Goal: Find specific page/section: Find specific page/section

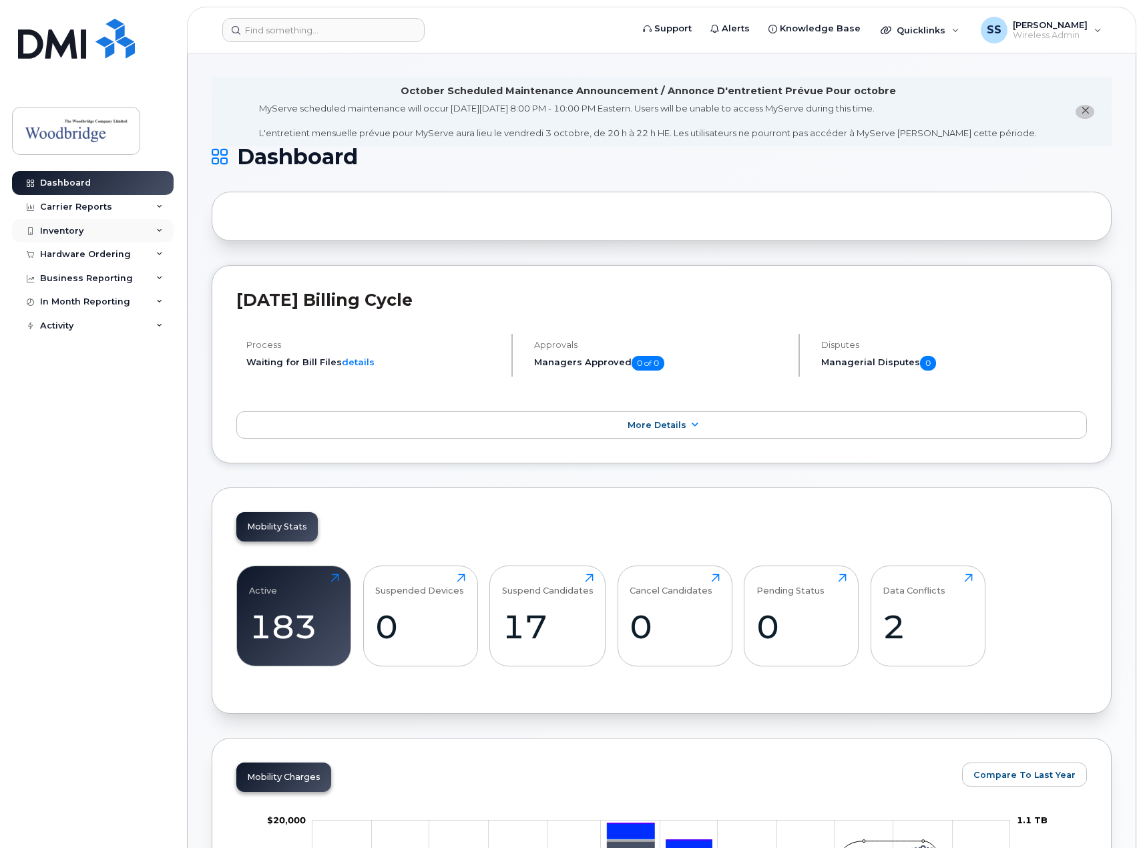
click at [69, 233] on div "Inventory" at bounding box center [61, 231] width 43 height 11
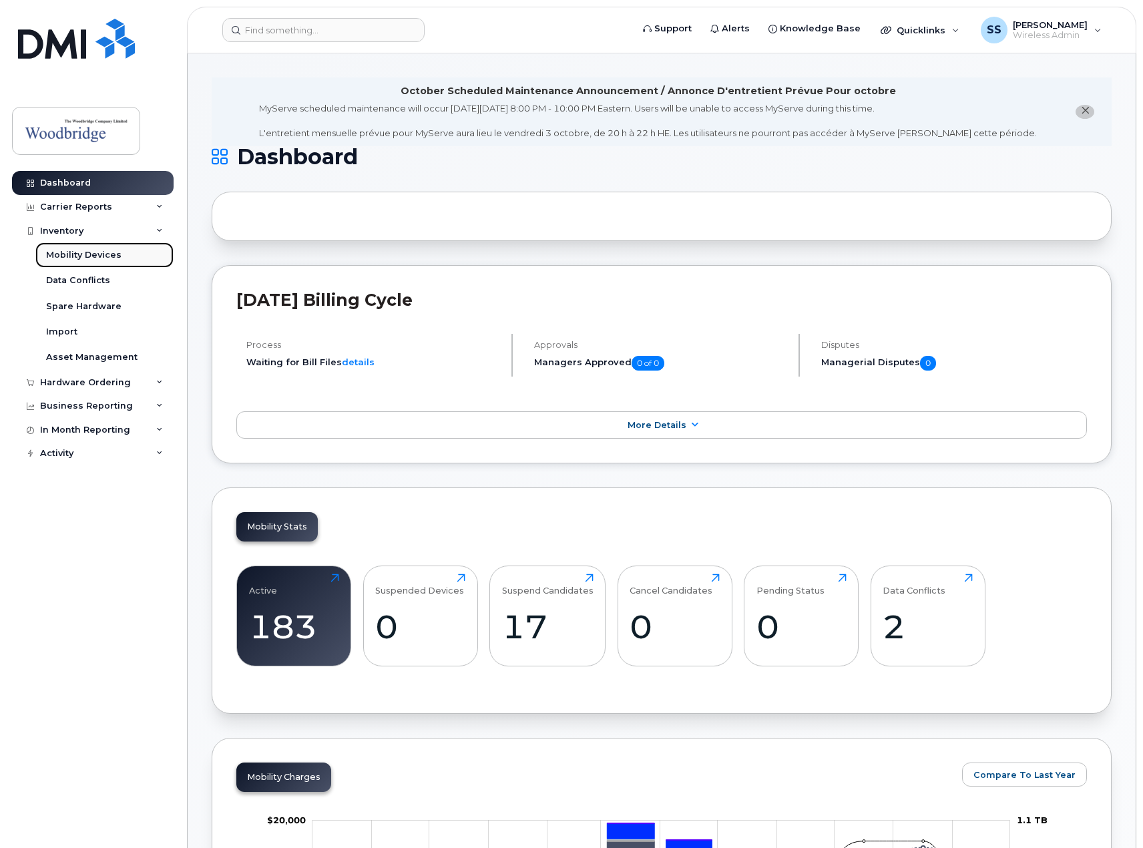
click at [88, 254] on div "Mobility Devices" at bounding box center [83, 255] width 75 height 12
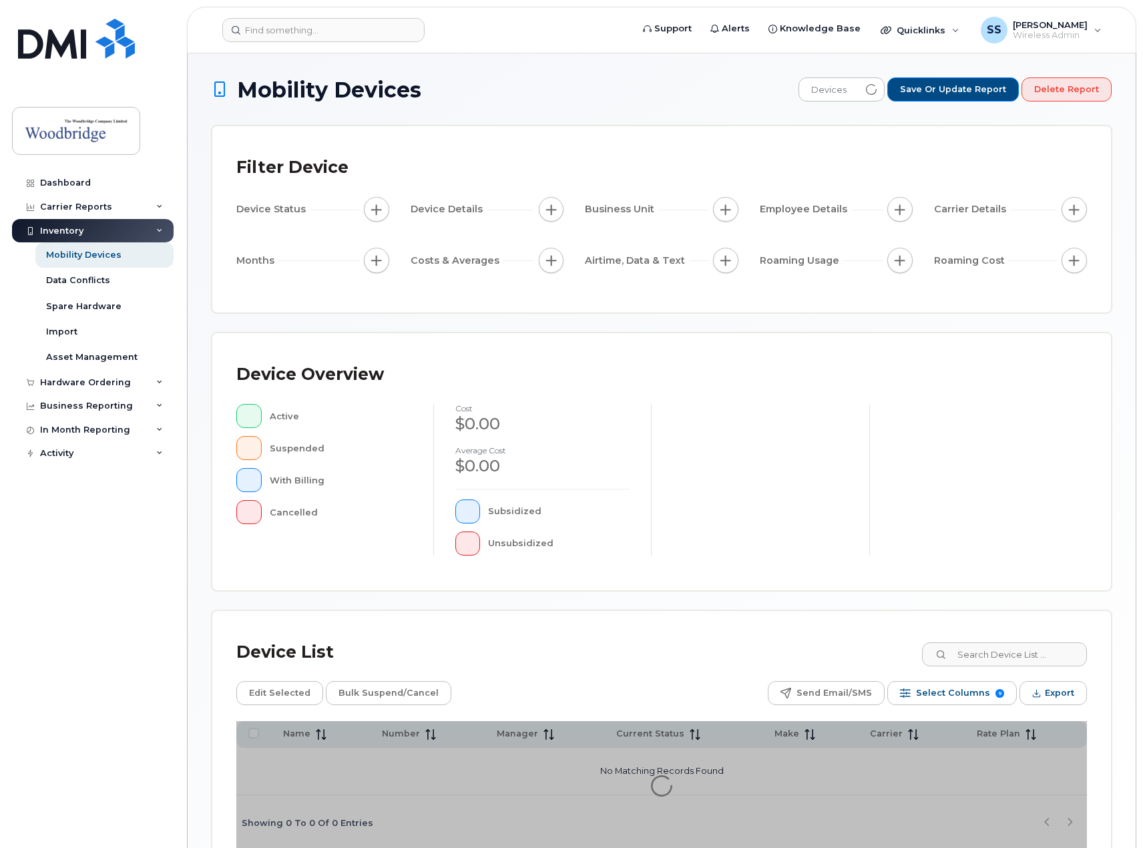
click at [535, 211] on div "Device Details" at bounding box center [486, 209] width 153 height 25
click at [396, 199] on div "Device Status Device Details Business Unit Employee Details Carrier Details Mon…" at bounding box center [661, 237] width 850 height 81
click at [67, 354] on div "Asset Management" at bounding box center [91, 357] width 91 height 12
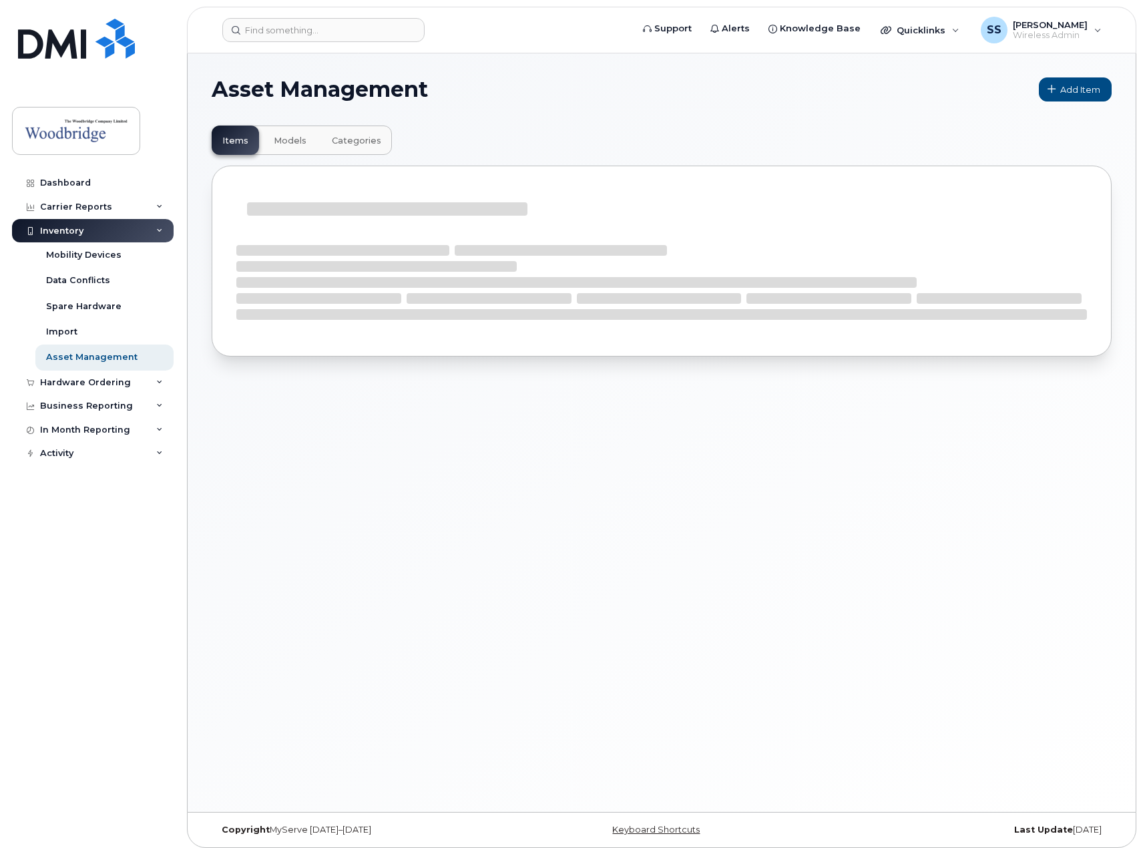
click at [296, 141] on span "Models" at bounding box center [290, 140] width 33 height 11
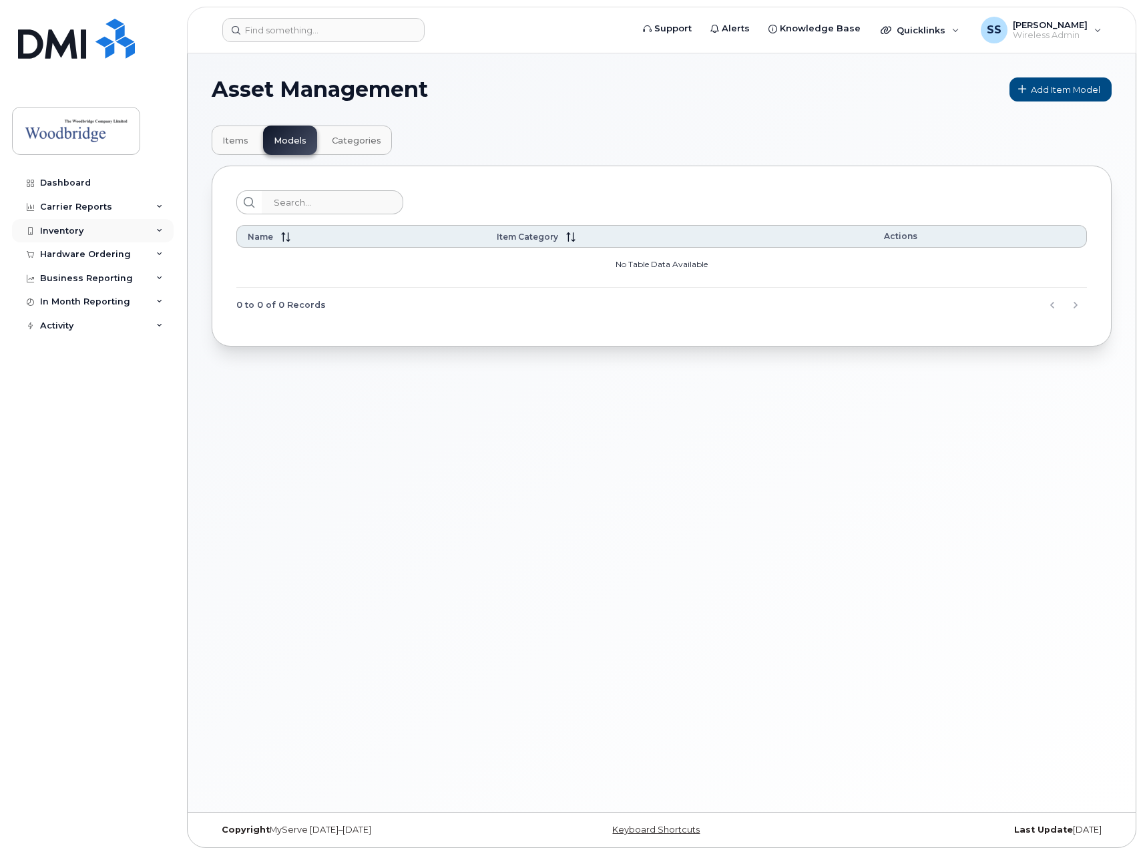
click at [72, 239] on div "Inventory" at bounding box center [93, 231] width 162 height 24
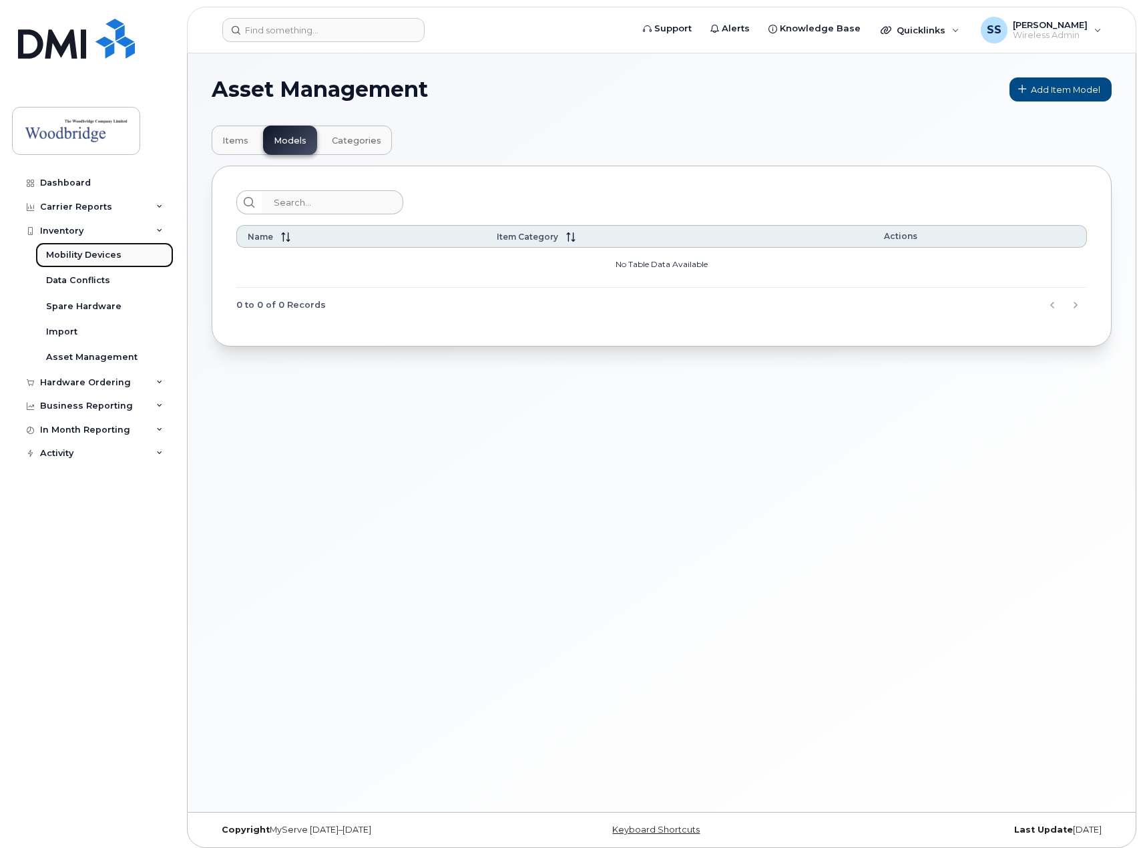
click at [83, 257] on div "Mobility Devices" at bounding box center [83, 255] width 75 height 12
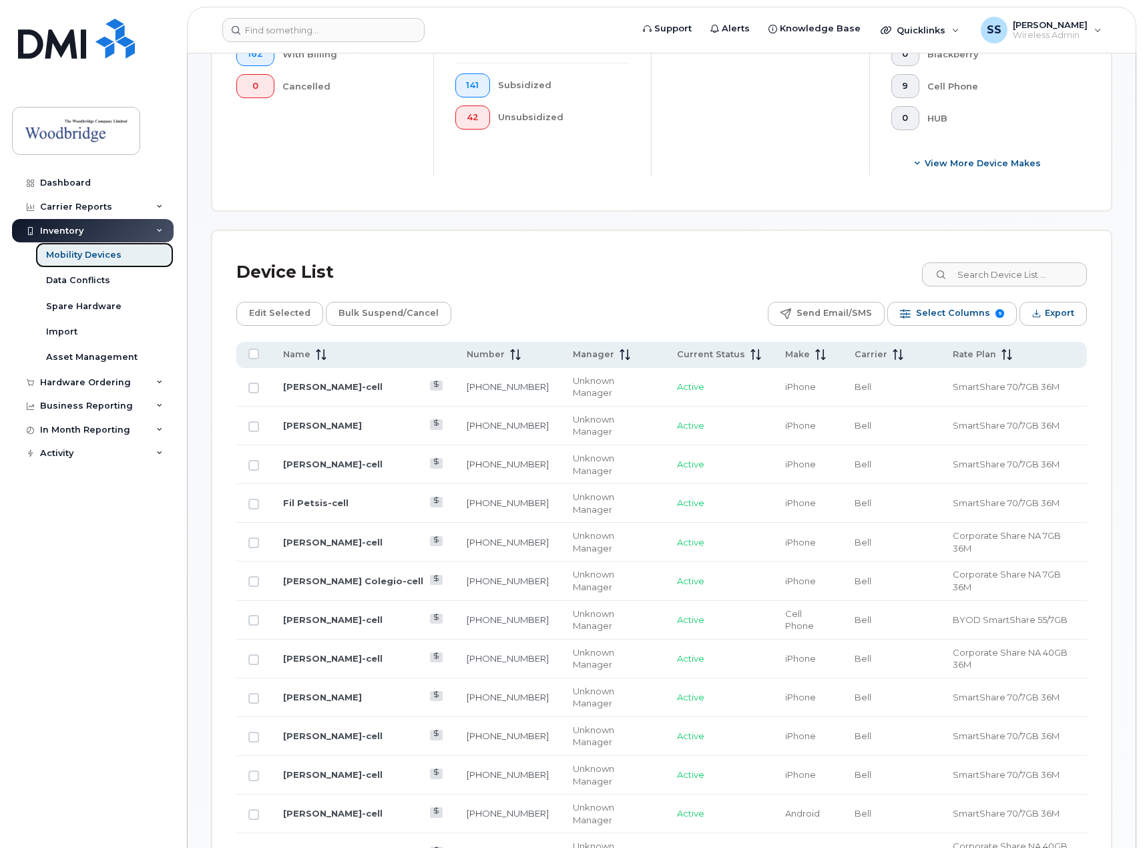
scroll to position [387, 0]
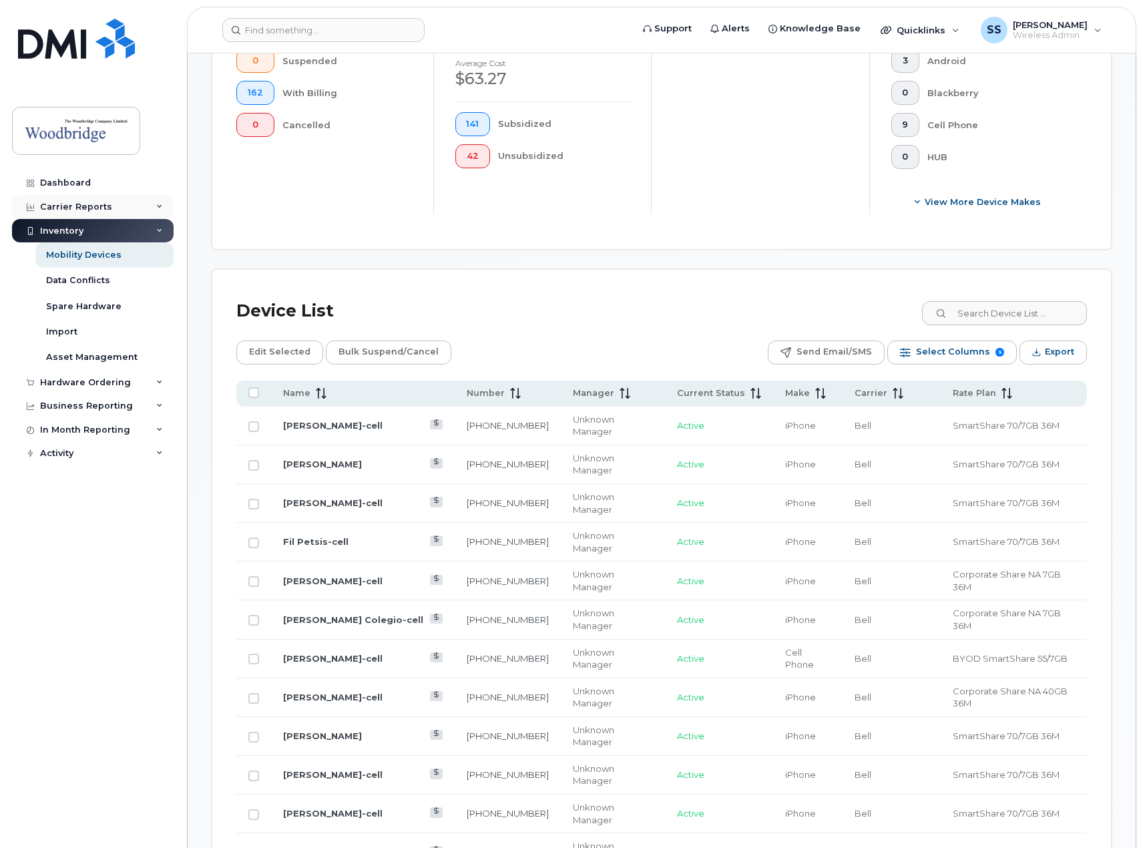
click at [94, 206] on div "Carrier Reports" at bounding box center [76, 207] width 72 height 11
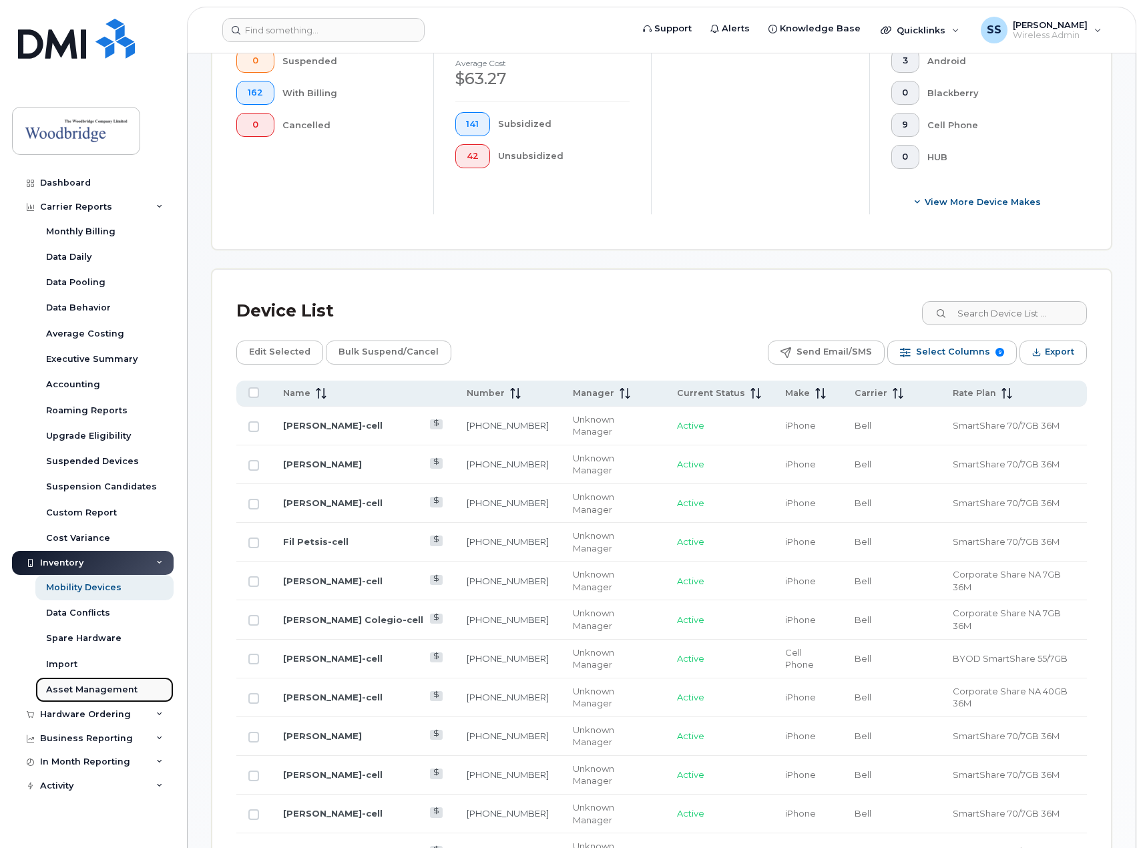
click at [71, 687] on div "Asset Management" at bounding box center [91, 689] width 91 height 12
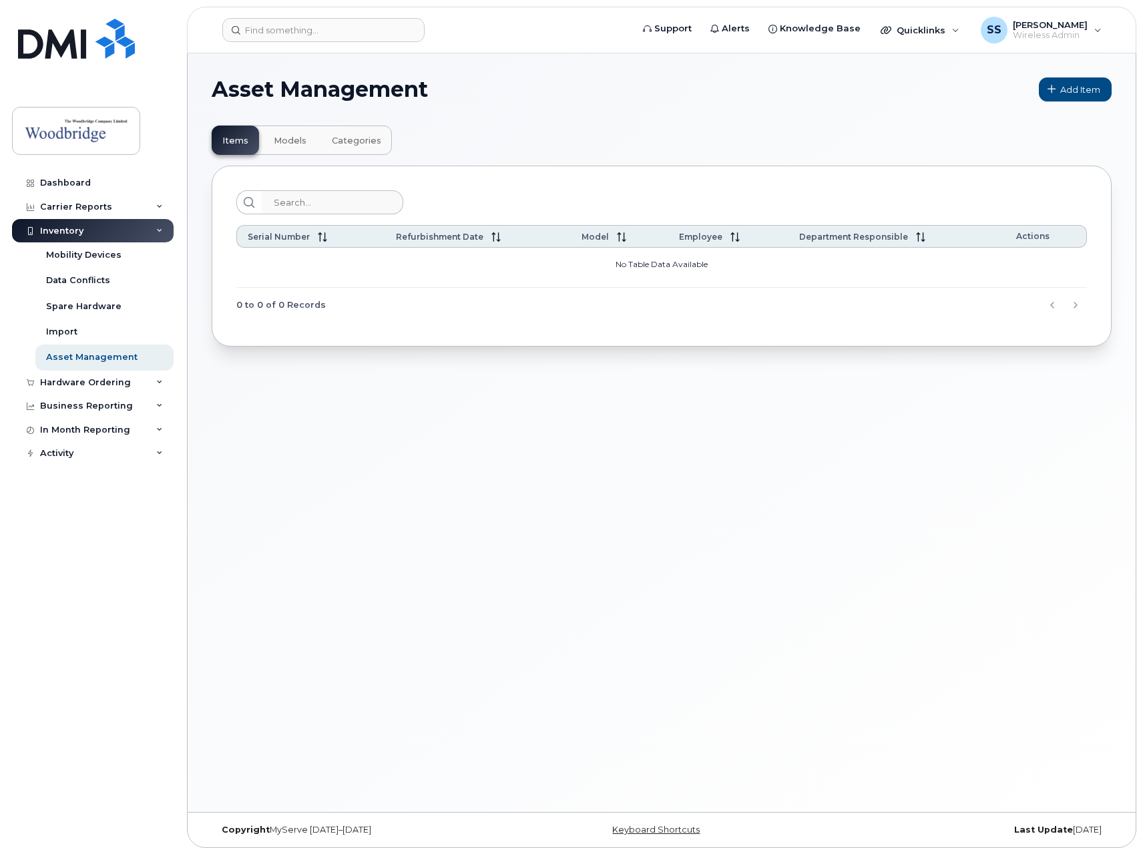
click at [294, 141] on span "Models" at bounding box center [290, 140] width 33 height 11
